Goal: Complete application form: Complete application form

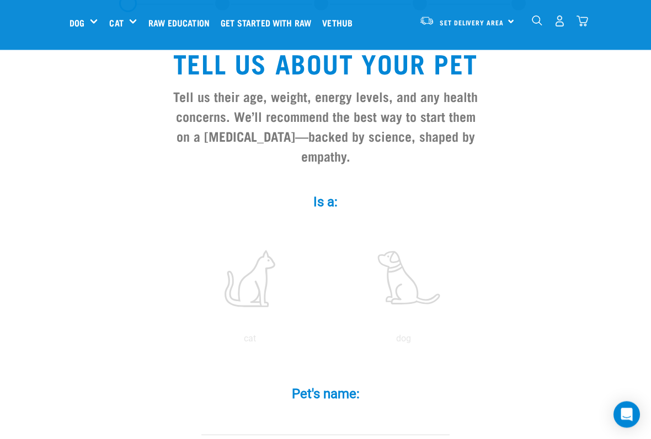
scroll to position [63, 0]
click at [414, 291] on label at bounding box center [403, 279] width 149 height 94
click at [326, 341] on input "radio" at bounding box center [326, 341] width 0 height 0
radio input "true"
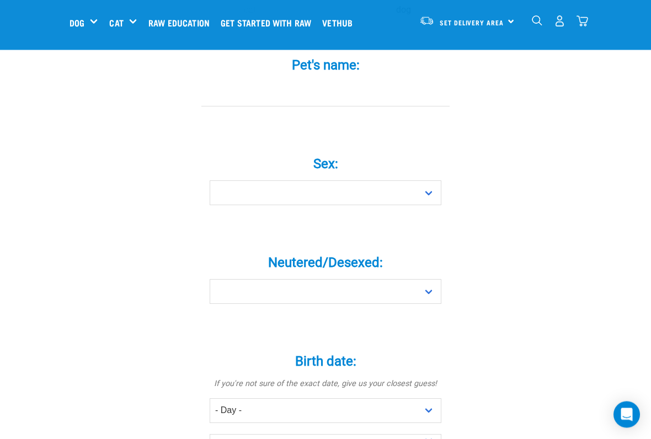
scroll to position [387, 0]
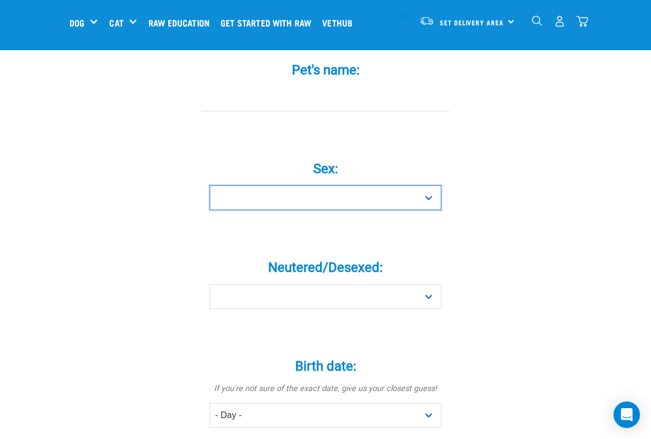
click at [237, 208] on select "Boy Girl" at bounding box center [326, 197] width 232 height 25
select select "girl"
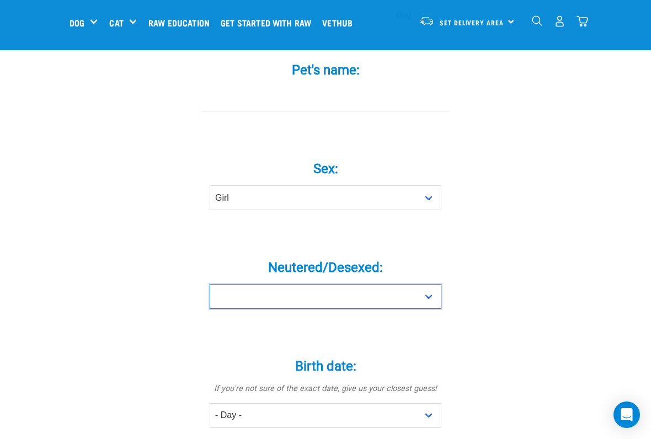
click at [419, 304] on select "Yes No" at bounding box center [326, 296] width 232 height 25
select select "no"
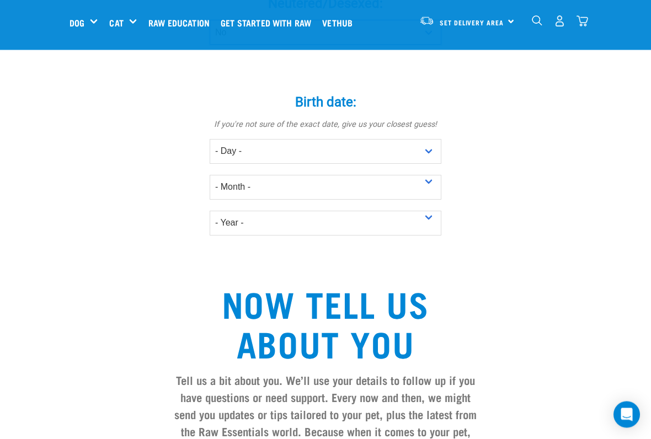
scroll to position [652, 0]
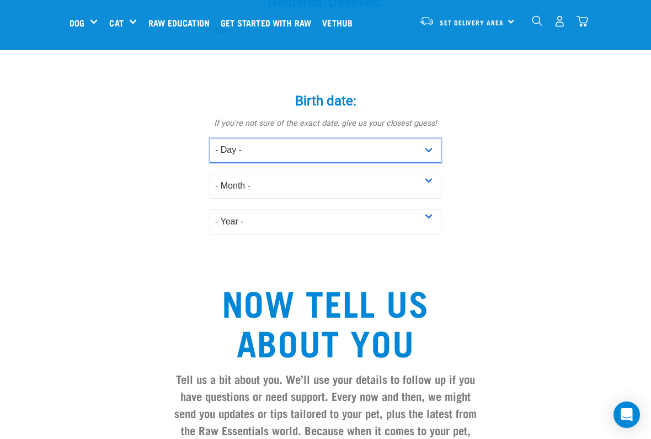
click at [269, 153] on select "- Day - 1 2 3 4 5 6 7 8 9 10 11 12 13 14 15 16 17 18 19 20 21 22 23 24 25 26 27" at bounding box center [326, 150] width 232 height 25
select select "7"
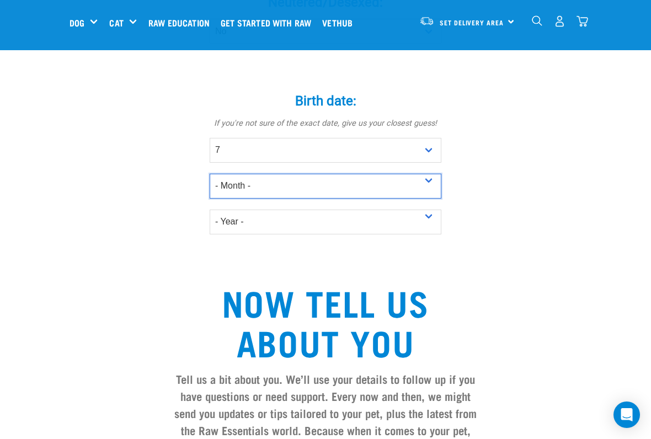
click at [421, 194] on select "- Month - January February March April May June July August September October N…" at bounding box center [326, 186] width 232 height 25
select select "March"
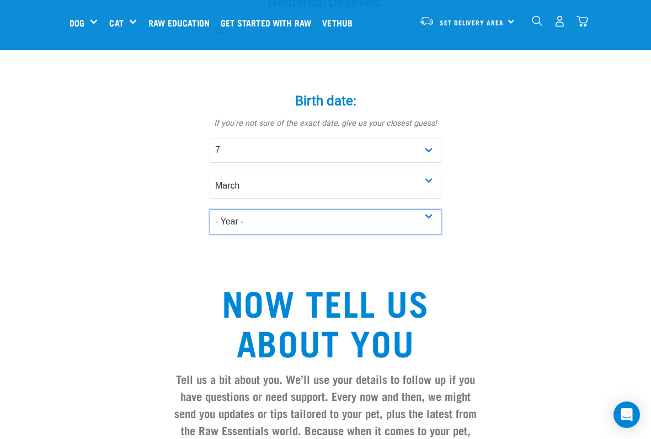
click at [252, 226] on select "- Year - 2025 2024 2023 2022 2021 2020 2019 2018 2017 2016 2015 2014 2013 2012" at bounding box center [326, 222] width 232 height 25
select select "2023"
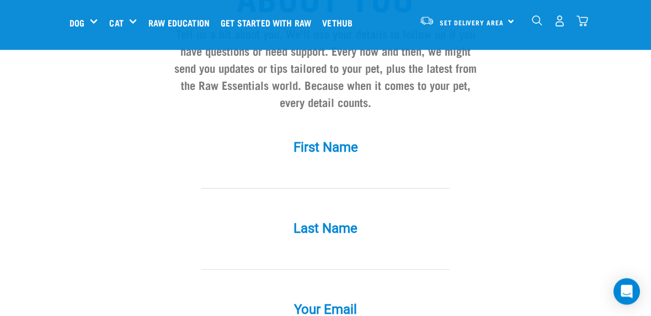
click at [275, 187] on input "First Name *" at bounding box center [325, 176] width 248 height 25
type input "[EMAIL_ADDRESS][DOMAIN_NAME]"
type input "Scaglia"
type input "[PERSON_NAME]"
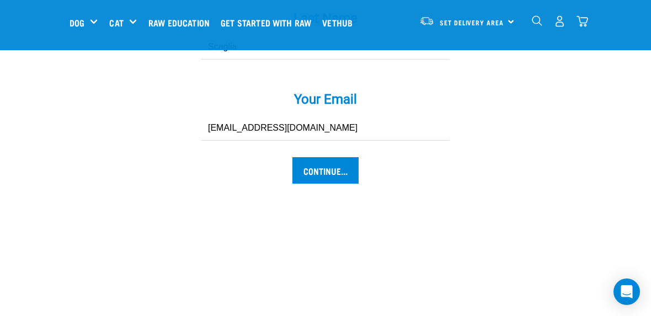
scroll to position [1207, 0]
click at [330, 181] on input "Continue..." at bounding box center [325, 171] width 66 height 26
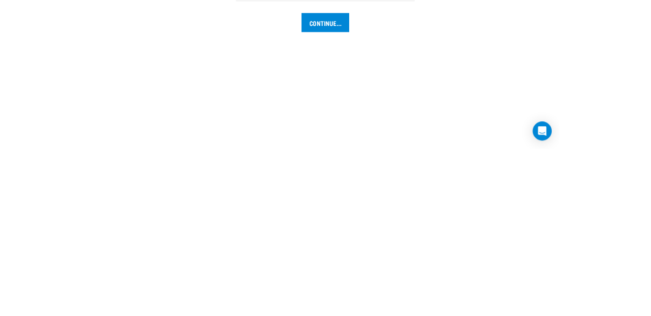
scroll to position [1184, 0]
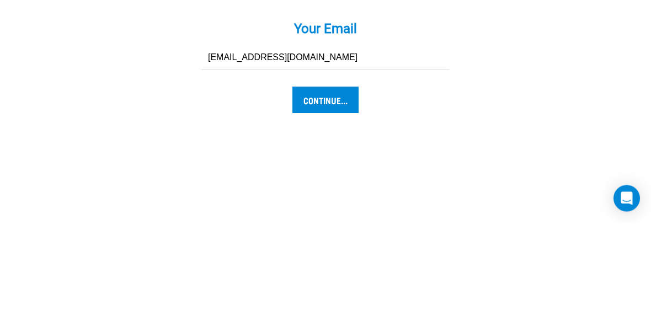
click at [318, 180] on input "Continue..." at bounding box center [325, 193] width 66 height 26
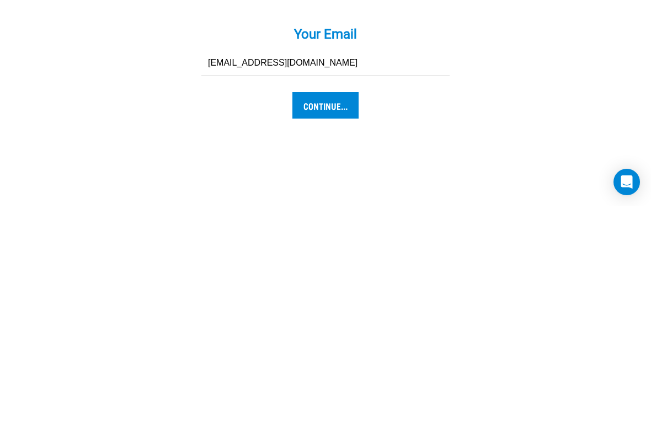
scroll to position [1042, 0]
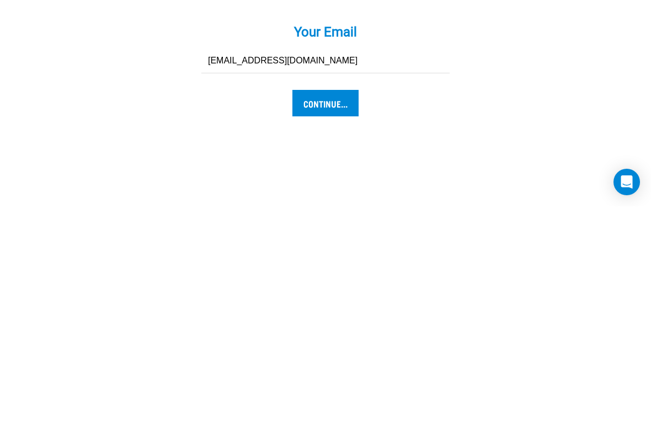
type input "[PERSON_NAME]"
click at [323, 323] on input "Continue..." at bounding box center [325, 336] width 66 height 26
click at [331, 323] on input "Continue..." at bounding box center [325, 336] width 66 height 26
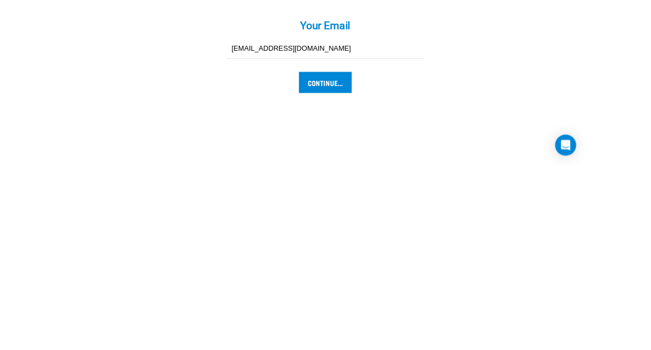
scroll to position [1275, 0]
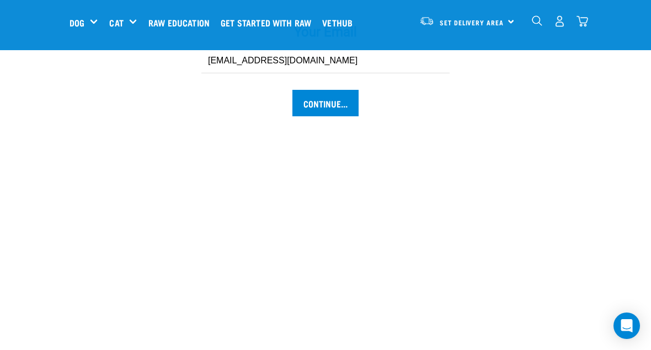
click at [322, 116] on input "Continue..." at bounding box center [325, 103] width 66 height 26
click at [334, 116] on input "Continue..." at bounding box center [325, 103] width 66 height 26
click at [324, 116] on input "Continue..." at bounding box center [325, 103] width 66 height 26
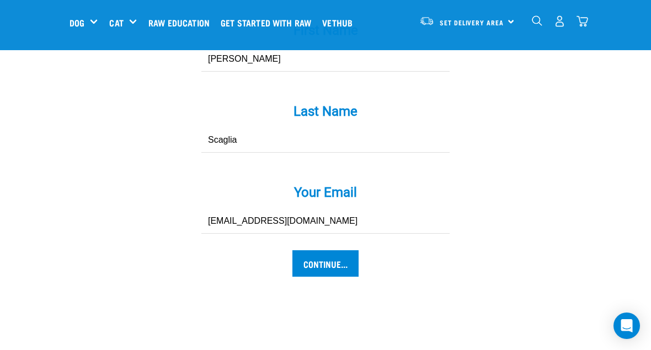
click at [339, 277] on input "Continue..." at bounding box center [325, 263] width 66 height 26
click at [331, 268] on input "Continue..." at bounding box center [325, 263] width 66 height 26
click at [329, 250] on input "Continue..." at bounding box center [325, 263] width 66 height 26
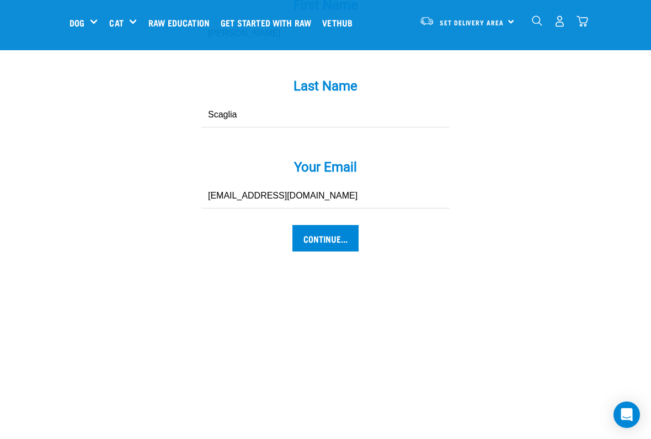
click at [336, 249] on input "Continue..." at bounding box center [325, 238] width 66 height 26
click at [333, 245] on input "Continue..." at bounding box center [325, 238] width 66 height 26
click at [344, 239] on input "Continue..." at bounding box center [325, 238] width 66 height 26
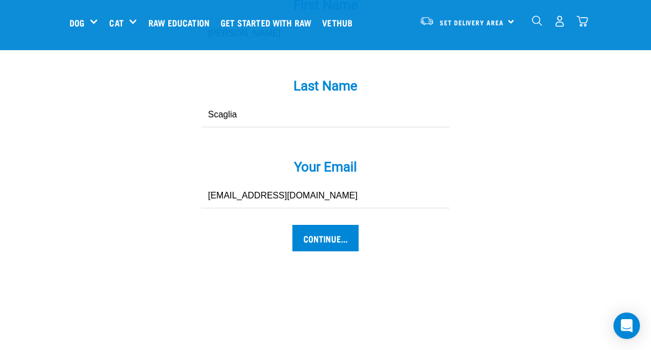
click at [319, 225] on input "Continue..." at bounding box center [325, 238] width 66 height 26
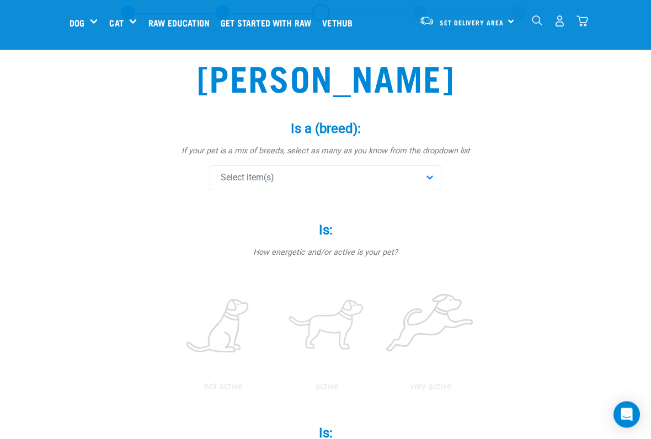
scroll to position [55, 0]
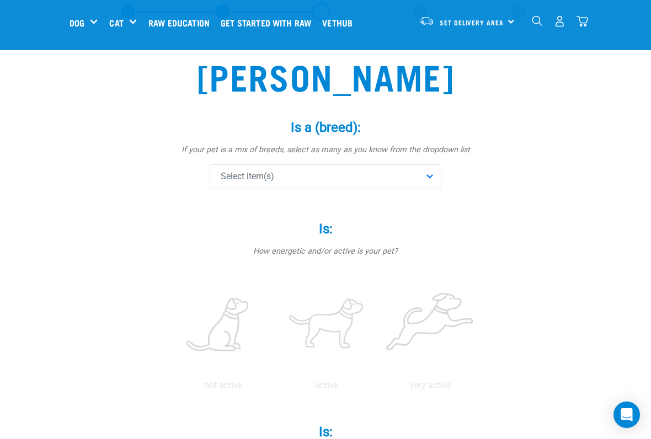
click at [426, 181] on div "Select item(s)" at bounding box center [326, 176] width 232 height 25
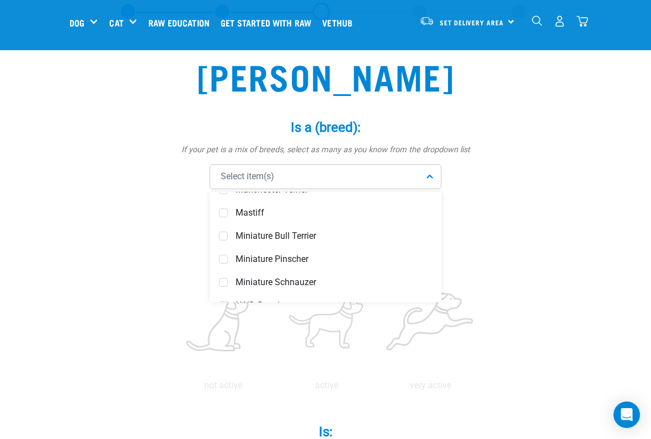
scroll to position [2890, 0]
click at [229, 284] on div "Miniature Schnauzer" at bounding box center [325, 281] width 226 height 23
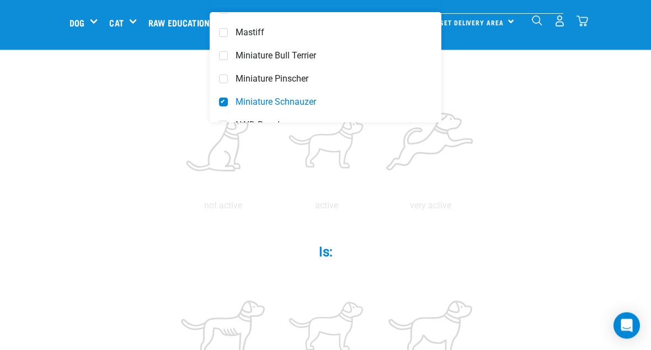
scroll to position [233, 0]
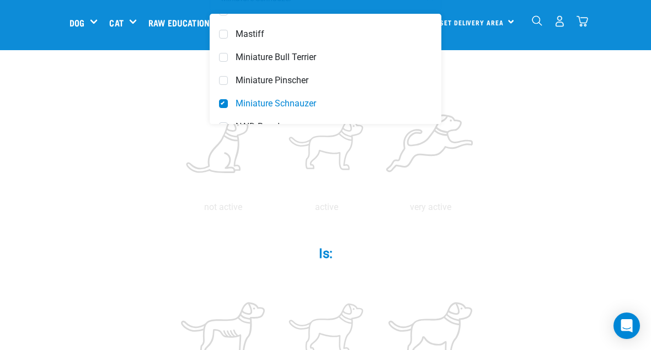
click at [376, 154] on label at bounding box center [326, 147] width 99 height 94
click at [275, 210] on input "radio" at bounding box center [275, 210] width 0 height 0
radio input "true"
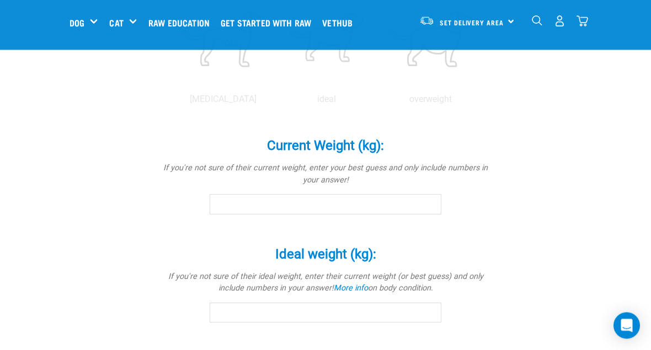
scroll to position [523, 0]
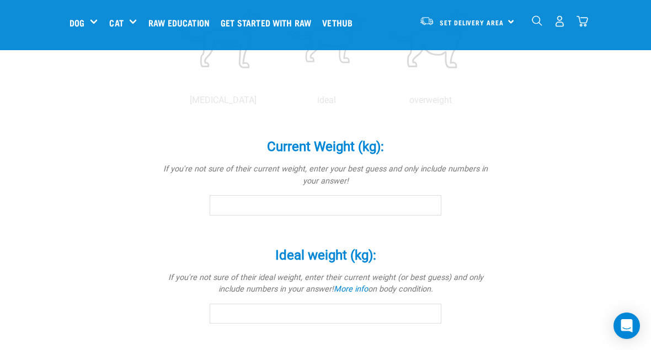
click at [376, 87] on label at bounding box center [326, 40] width 99 height 94
click at [275, 103] on input "radio" at bounding box center [275, 103] width 0 height 0
radio input "true"
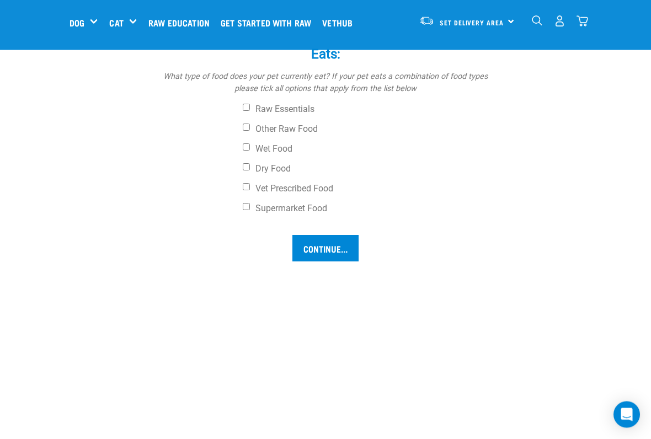
scroll to position [811, 0]
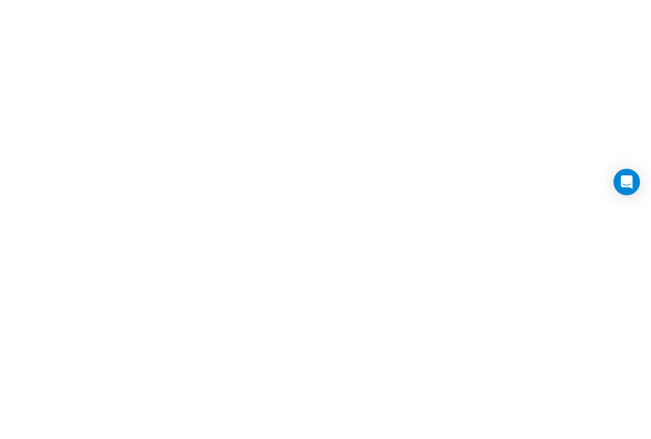
scroll to position [913, 0]
type input "8.5"
click at [250, 70] on input "Wet Food" at bounding box center [246, 66] width 7 height 7
checkbox input "true"
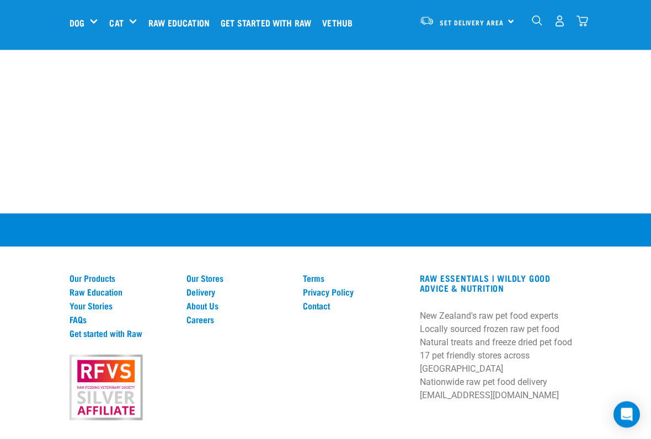
scroll to position [1154, 0]
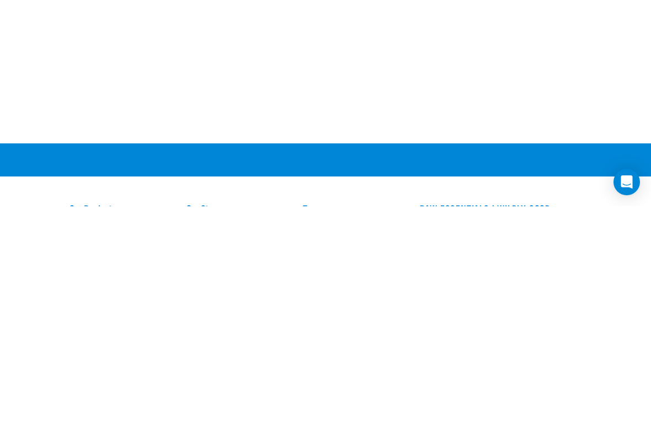
scroll to position [1053, 0]
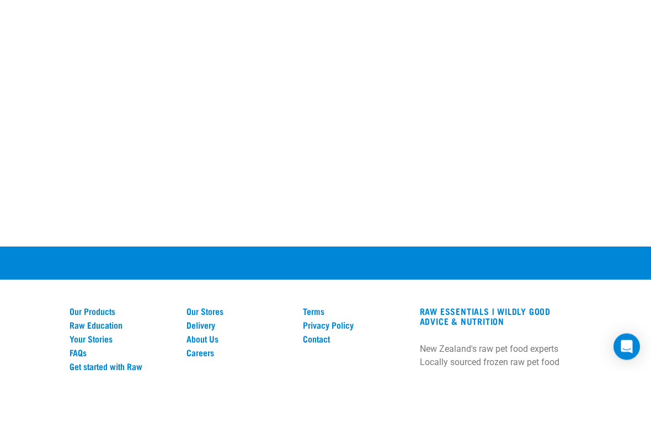
checkbox input "true"
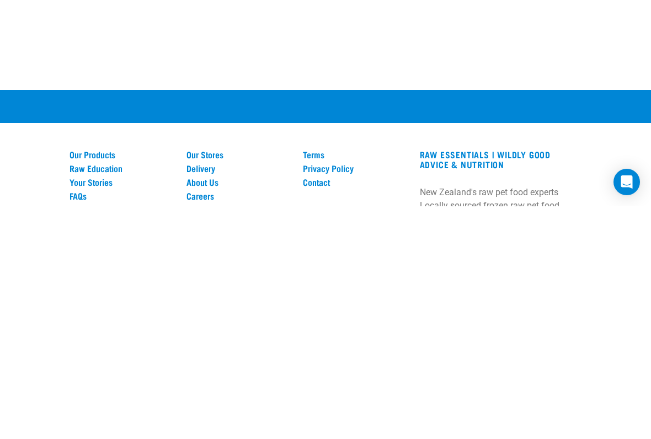
scroll to position [1048, 0]
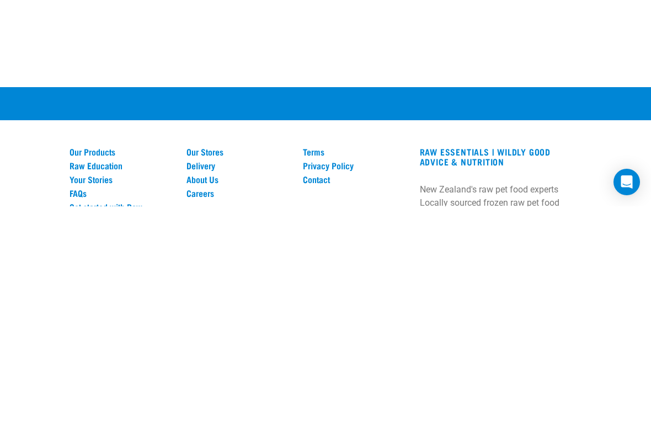
click at [328, 46] on input "Continue..." at bounding box center [325, 32] width 66 height 26
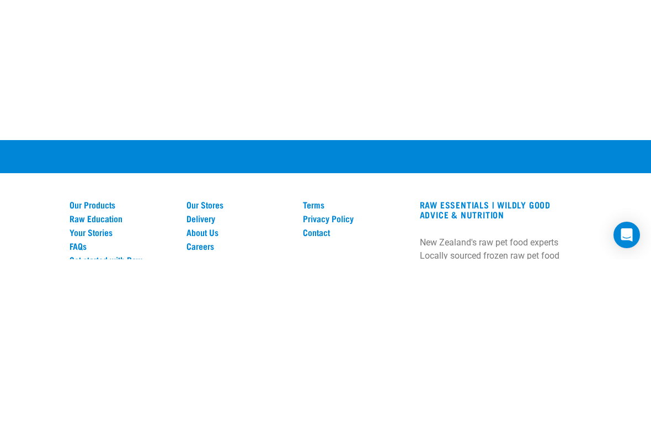
click at [328, 46] on input "Continue..." at bounding box center [325, 32] width 66 height 26
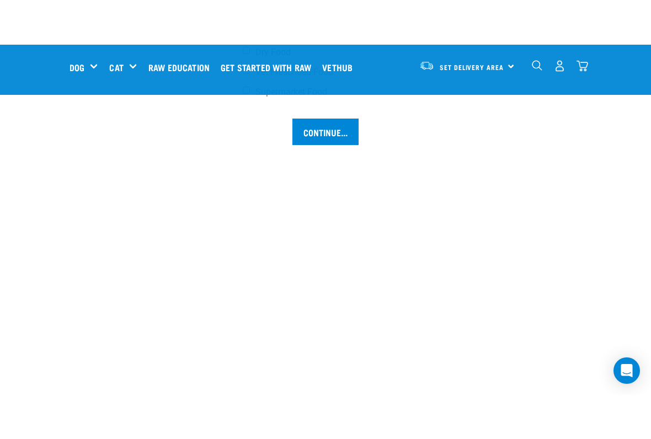
scroll to position [966, 0]
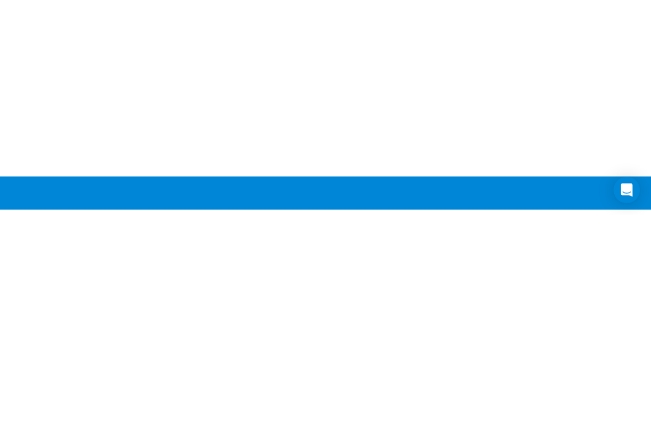
click at [327, 127] on input "Continue..." at bounding box center [325, 114] width 66 height 26
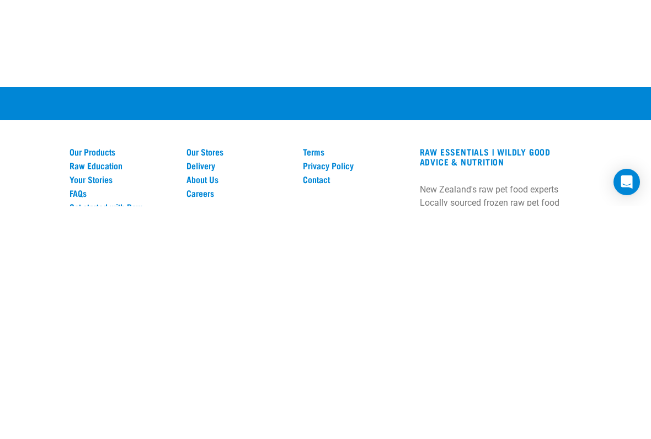
scroll to position [1060, 0]
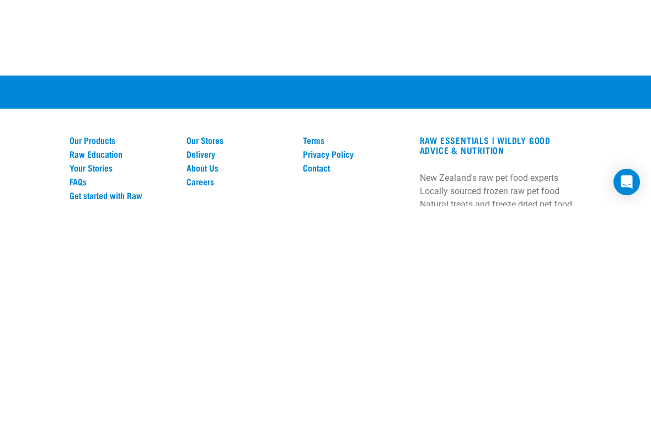
click at [330, 34] on input "Continue..." at bounding box center [325, 21] width 66 height 26
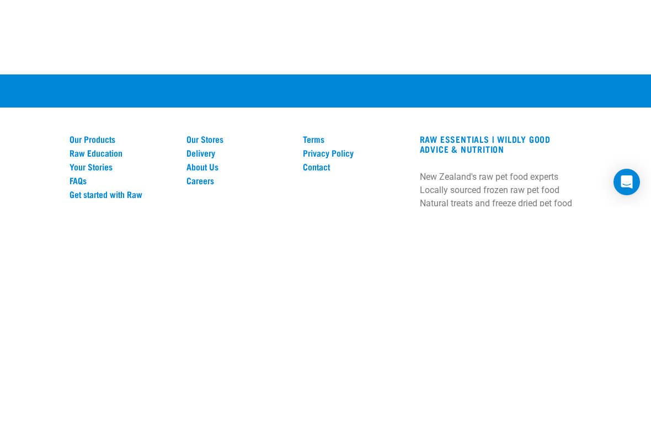
click at [323, 33] on input "Continue..." at bounding box center [325, 20] width 66 height 26
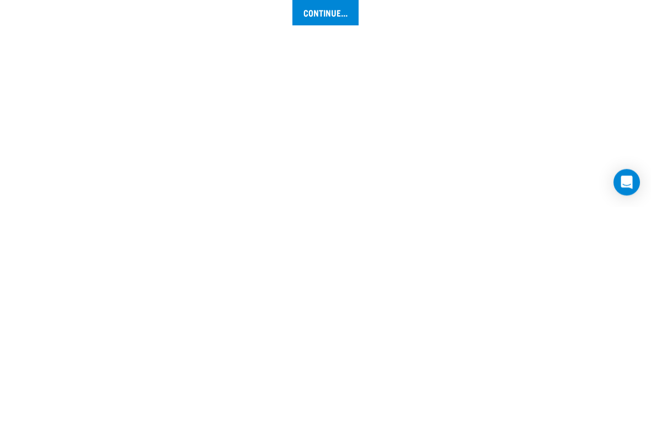
scroll to position [902, 0]
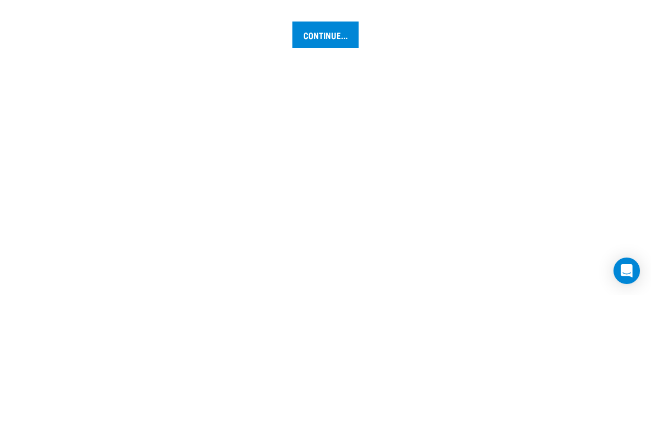
click at [286, 85] on label "Wet Food" at bounding box center [367, 79] width 248 height 11
click at [250, 81] on input "Wet Food" at bounding box center [246, 77] width 7 height 7
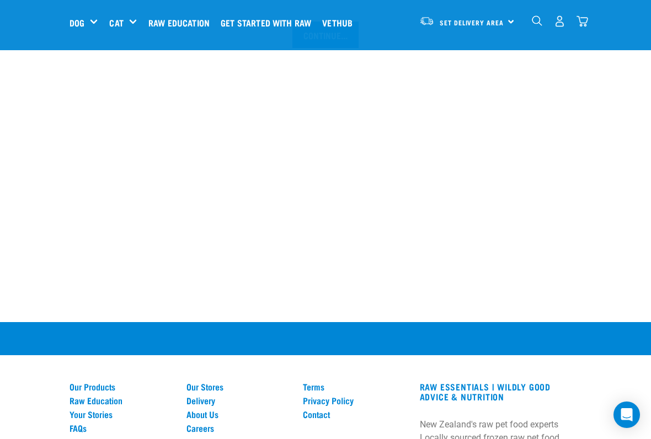
click at [324, 48] on input "Continue..." at bounding box center [325, 35] width 66 height 26
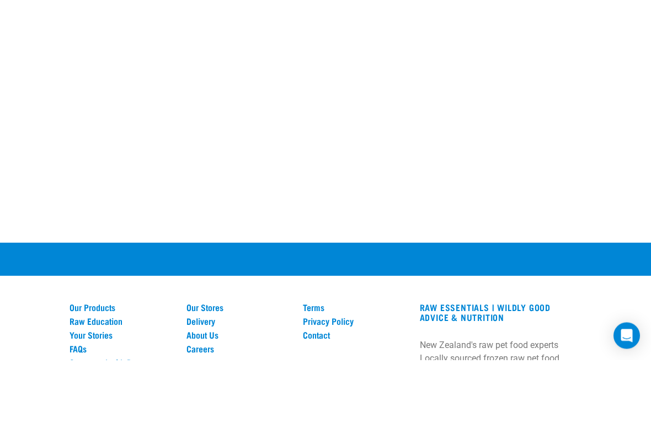
checkbox input "true"
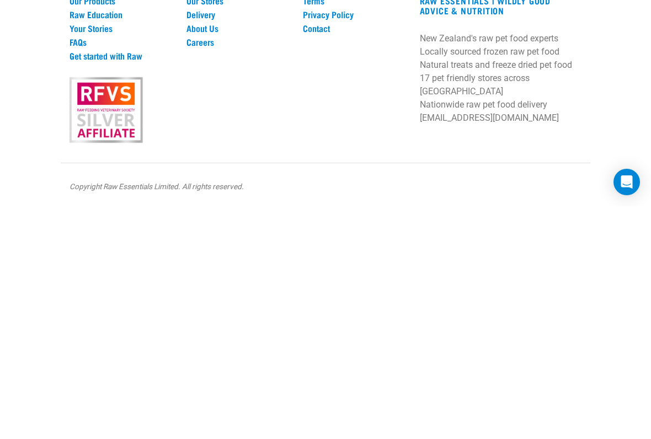
scroll to position [1452, 0]
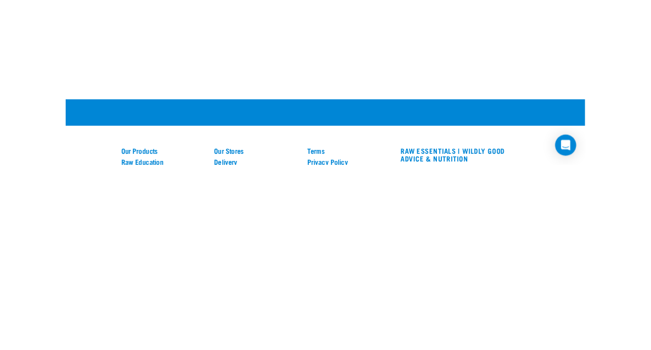
scroll to position [1014, 0]
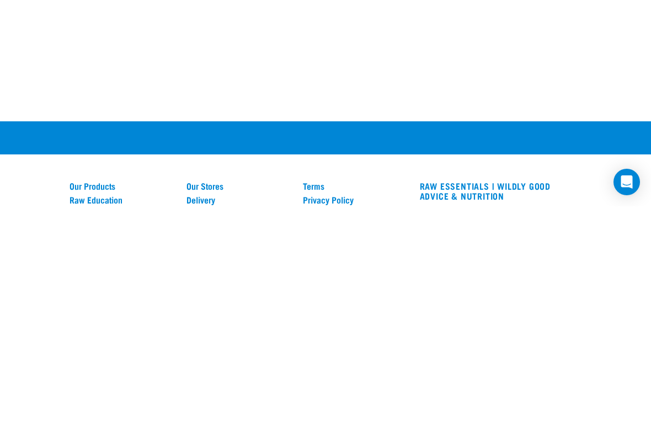
click at [324, 80] on input "Continue..." at bounding box center [325, 66] width 66 height 26
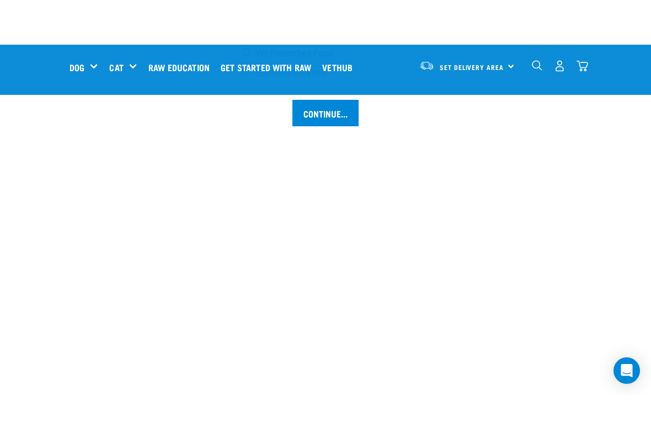
scroll to position [1008, 0]
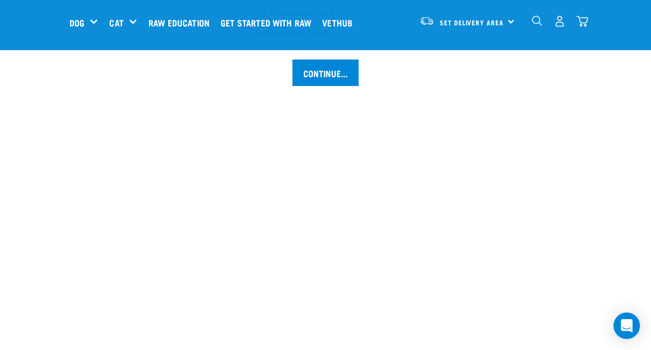
click at [329, 86] on input "Continue..." at bounding box center [325, 73] width 66 height 26
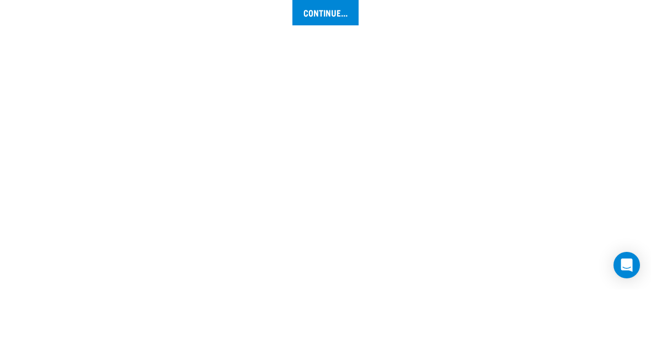
click at [325, 86] on input "Continue..." at bounding box center [325, 73] width 66 height 26
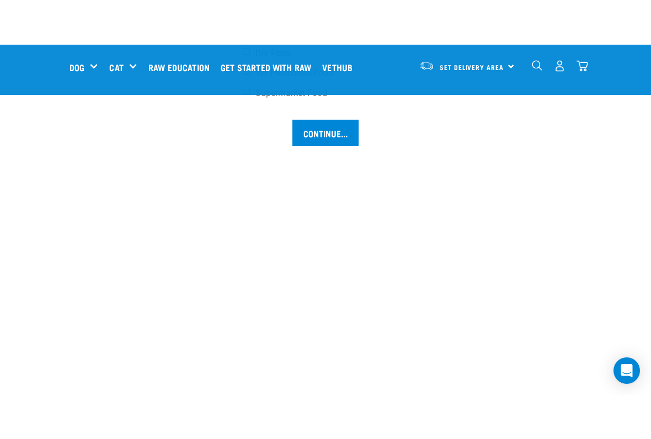
scroll to position [989, 0]
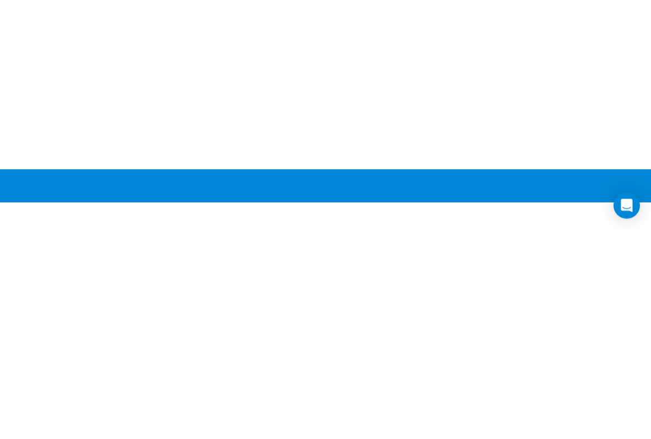
click at [325, 105] on input "Continue..." at bounding box center [325, 91] width 66 height 26
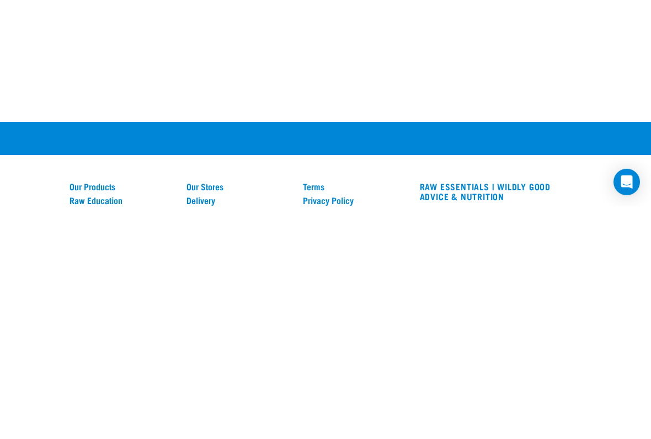
scroll to position [1016, 0]
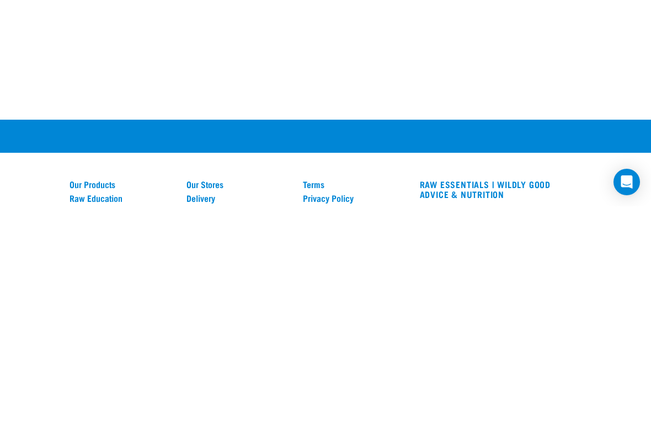
click at [250, 27] on input "Supermarket Food" at bounding box center [246, 23] width 7 height 7
checkbox input "true"
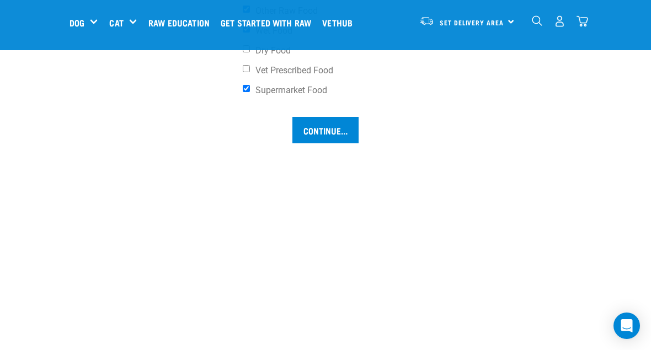
scroll to position [904, 0]
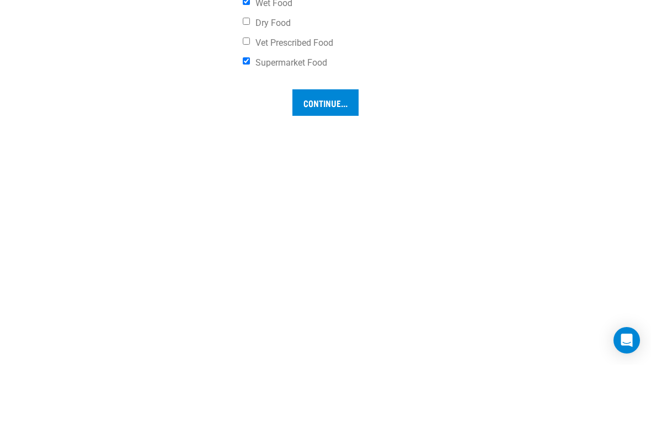
type input "8"
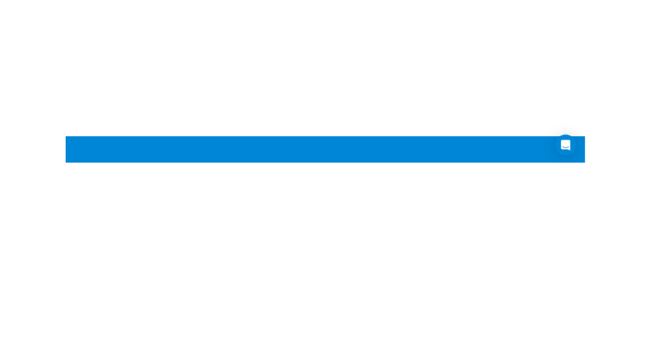
scroll to position [970, 0]
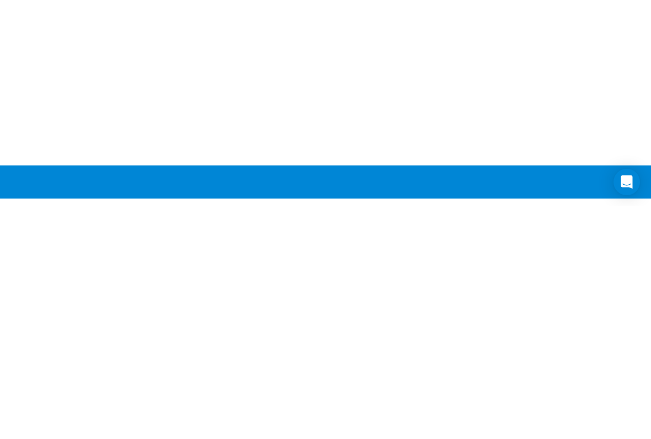
click at [326, 124] on input "Continue..." at bounding box center [325, 111] width 66 height 26
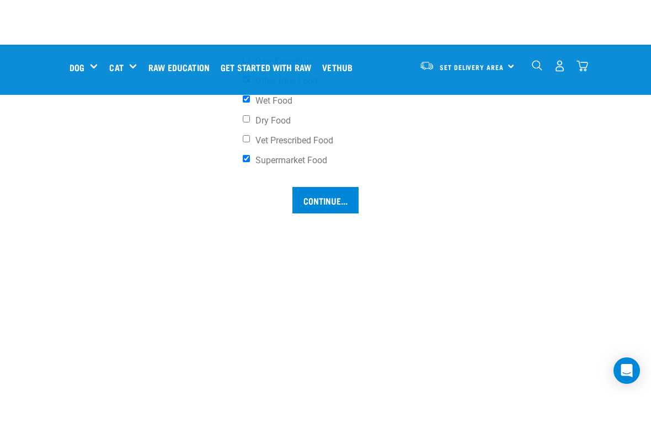
scroll to position [921, 0]
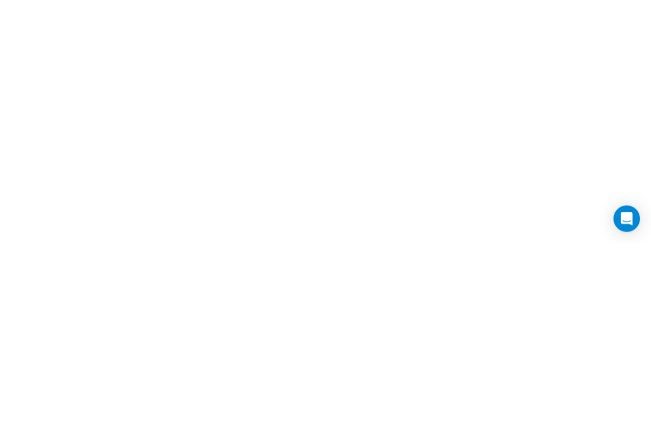
click at [320, 64] on div "Eats: * What type of food does your pet currently eat? If your pet eats a combi…" at bounding box center [325, 35] width 331 height 187
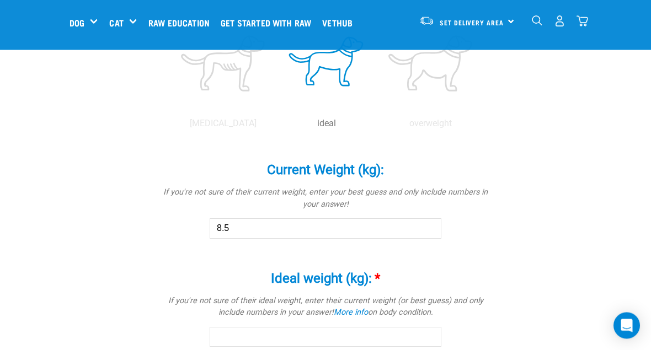
scroll to position [492, 0]
